Goal: Find specific page/section: Find specific page/section

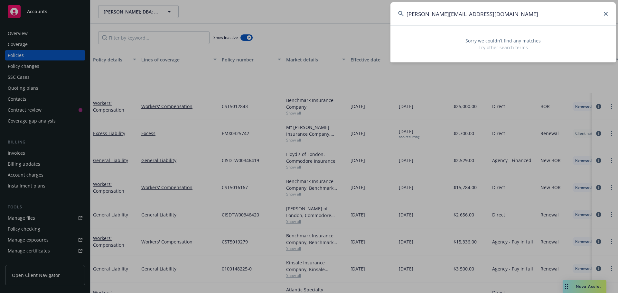
scroll to position [74, 0]
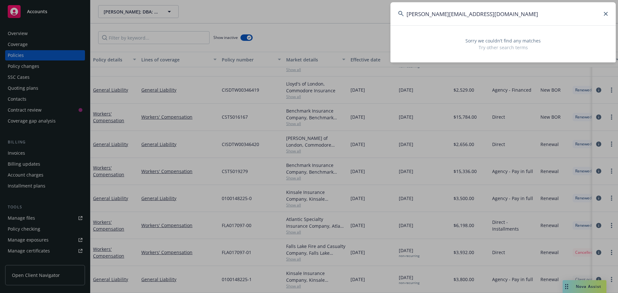
click at [609, 13] on input "kari@tetris-cleaning.com" at bounding box center [502, 13] width 225 height 23
click at [607, 14] on input "kari@tetris-cleaning.com" at bounding box center [502, 13] width 225 height 23
click at [606, 14] on icon at bounding box center [606, 14] width 4 height 4
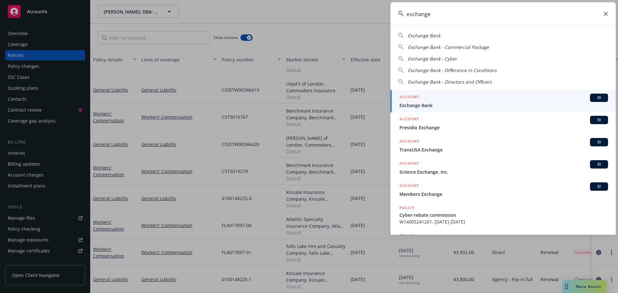
type input "exchange"
click at [450, 101] on div "ACCOUNT BI" at bounding box center [503, 98] width 208 height 8
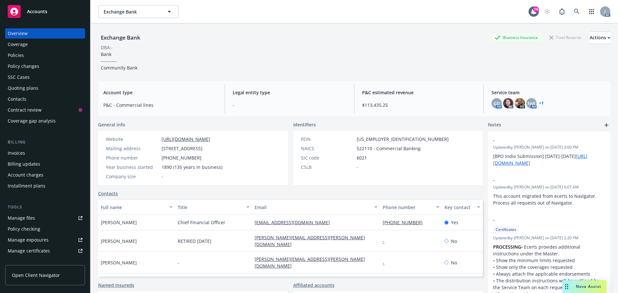
click at [31, 51] on div "Policies" at bounding box center [45, 55] width 75 height 10
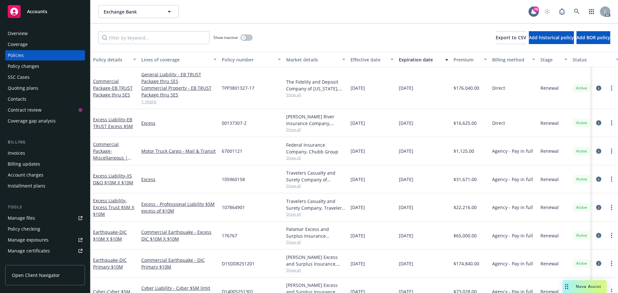
click at [150, 102] on link "1 more" at bounding box center [178, 101] width 75 height 7
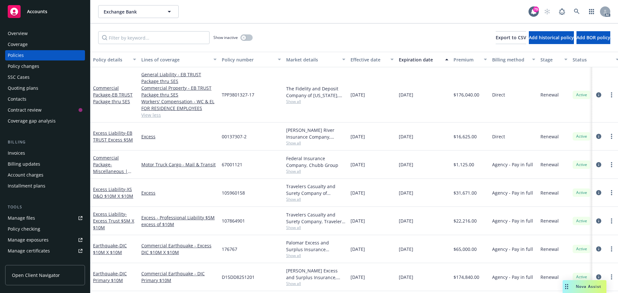
click at [297, 103] on span "Show all" at bounding box center [315, 101] width 59 height 5
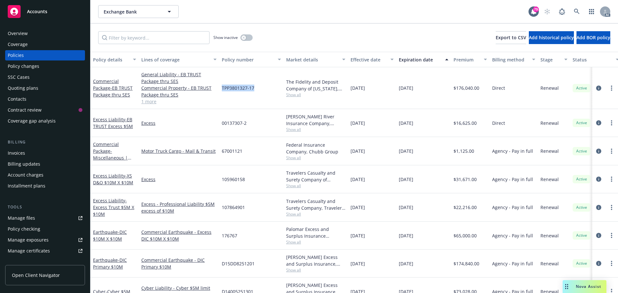
drag, startPoint x: 255, startPoint y: 87, endPoint x: 222, endPoint y: 89, distance: 32.9
click at [222, 89] on div "TPP3801327-17" at bounding box center [251, 88] width 64 height 42
copy span "TPP3801327-17"
click at [298, 95] on span "Show all" at bounding box center [315, 94] width 59 height 5
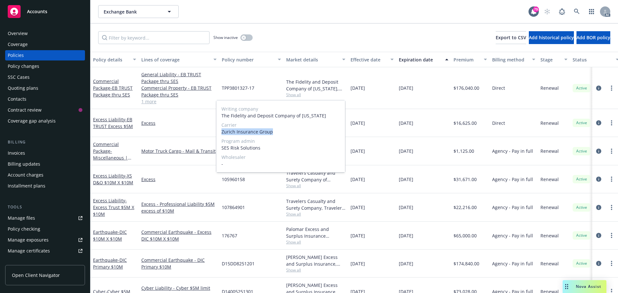
drag, startPoint x: 274, startPoint y: 132, endPoint x: 220, endPoint y: 132, distance: 53.7
click at [220, 132] on div "Writing company The Fidelity and Deposit Company of Maryland Carrier Zurich Ins…" at bounding box center [280, 136] width 129 height 72
copy span "Zurich Insurance Group"
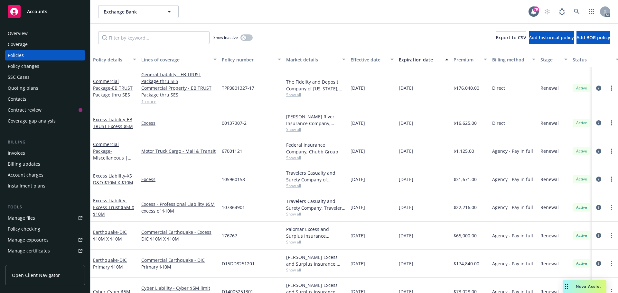
click at [16, 31] on div "Overview" at bounding box center [18, 33] width 20 height 10
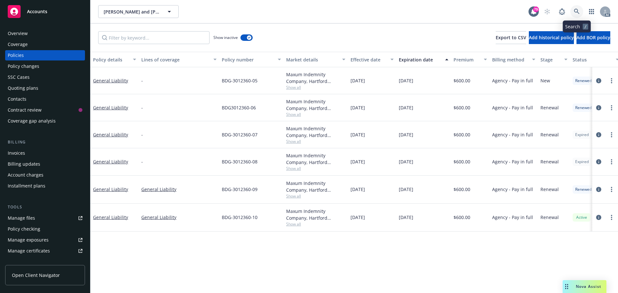
click at [573, 8] on link at bounding box center [576, 11] width 13 height 13
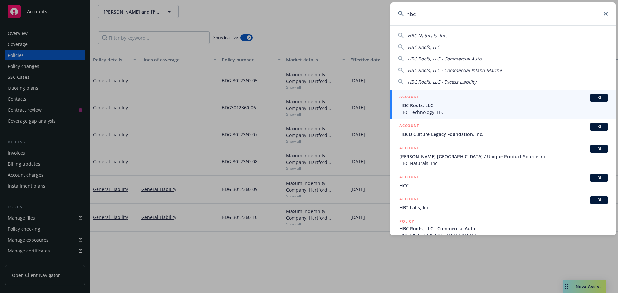
type input "hbc"
click at [463, 106] on span "HBC Roofs, LLC" at bounding box center [503, 105] width 208 height 7
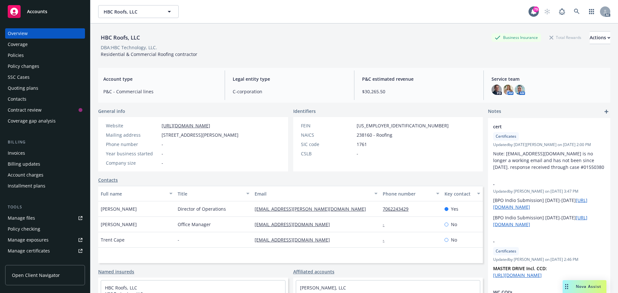
click at [25, 54] on div "Policies" at bounding box center [45, 55] width 75 height 10
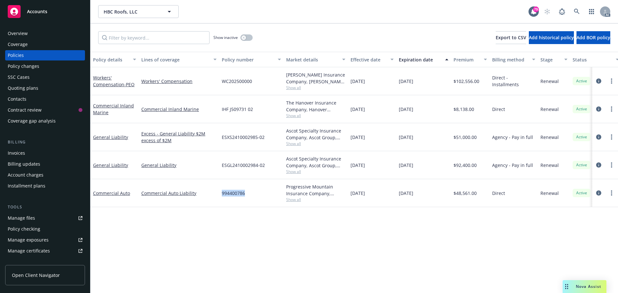
drag, startPoint x: 245, startPoint y: 193, endPoint x: 226, endPoint y: 193, distance: 19.3
click at [221, 195] on div "994400786" at bounding box center [251, 193] width 64 height 28
copy span "994400786"
click at [575, 11] on icon at bounding box center [577, 12] width 6 height 6
